Goal: Task Accomplishment & Management: Manage account settings

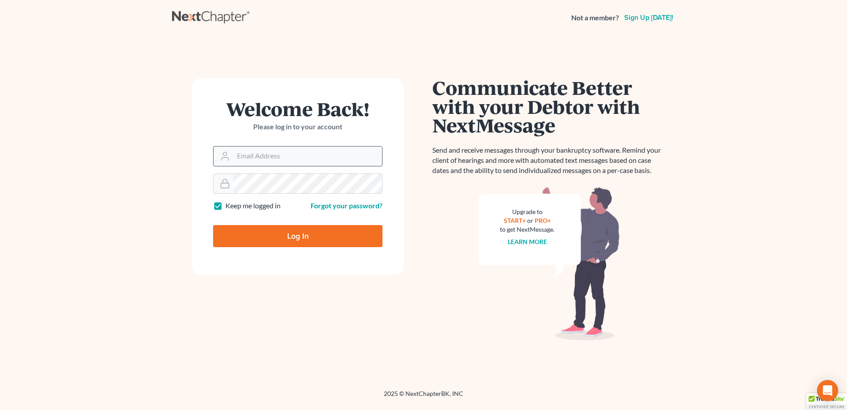
click at [267, 157] on input "Email Address" at bounding box center [307, 155] width 149 height 19
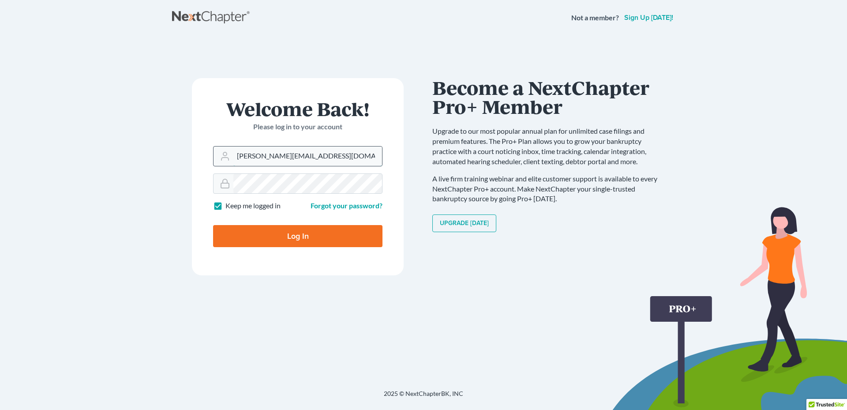
type input "[PERSON_NAME][EMAIL_ADDRESS][DOMAIN_NAME]"
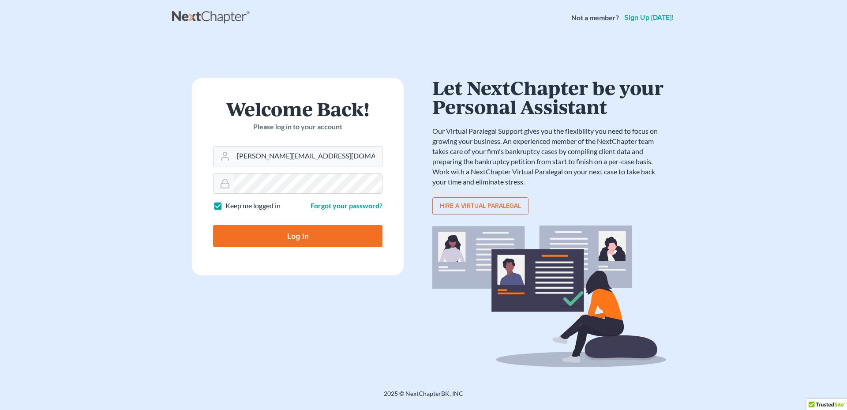
click at [291, 243] on input "Log In" at bounding box center [297, 236] width 169 height 22
type input "Thinking..."
